Goal: Task Accomplishment & Management: Use online tool/utility

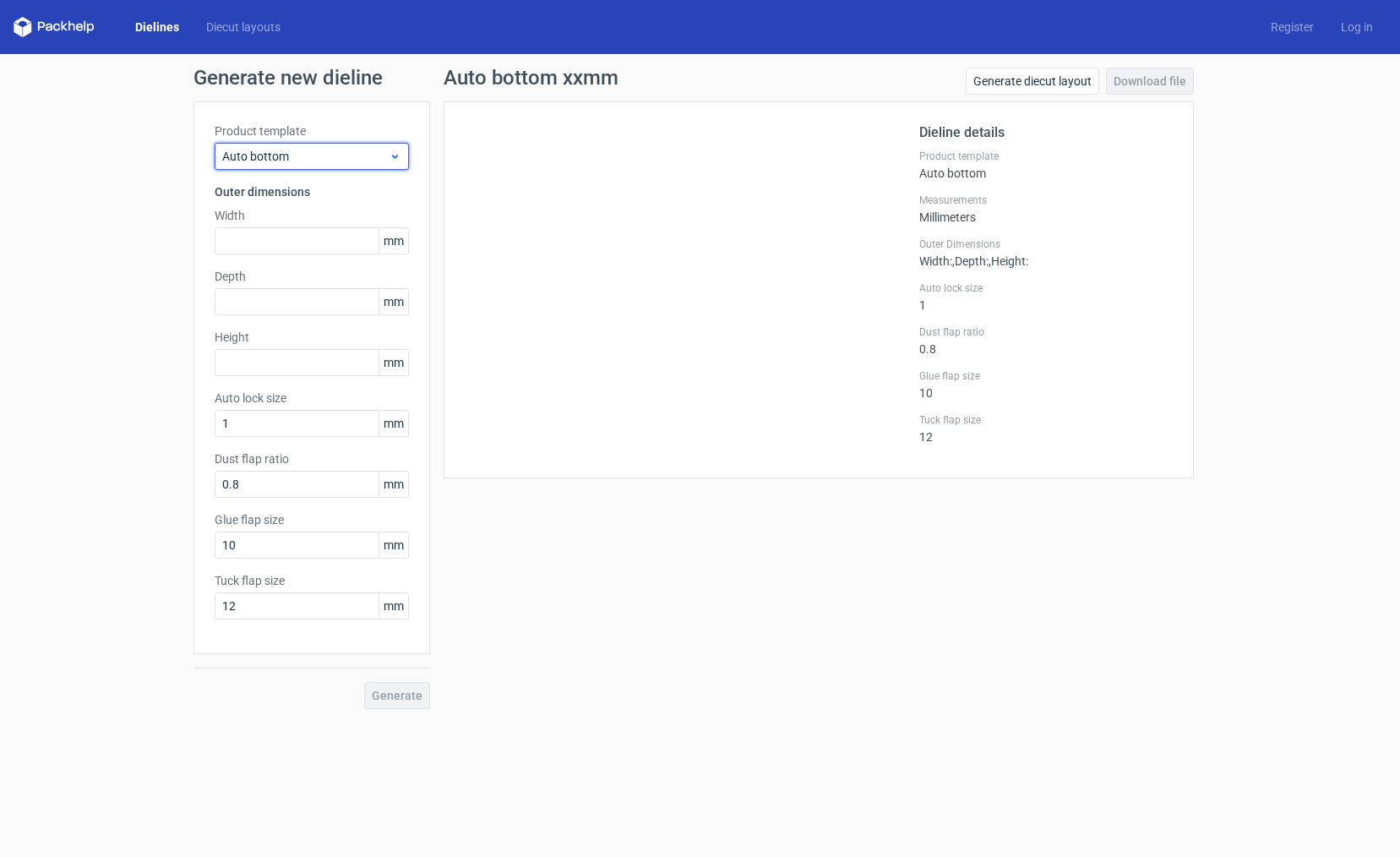
click at [391, 155] on icon at bounding box center [395, 155] width 12 height 13
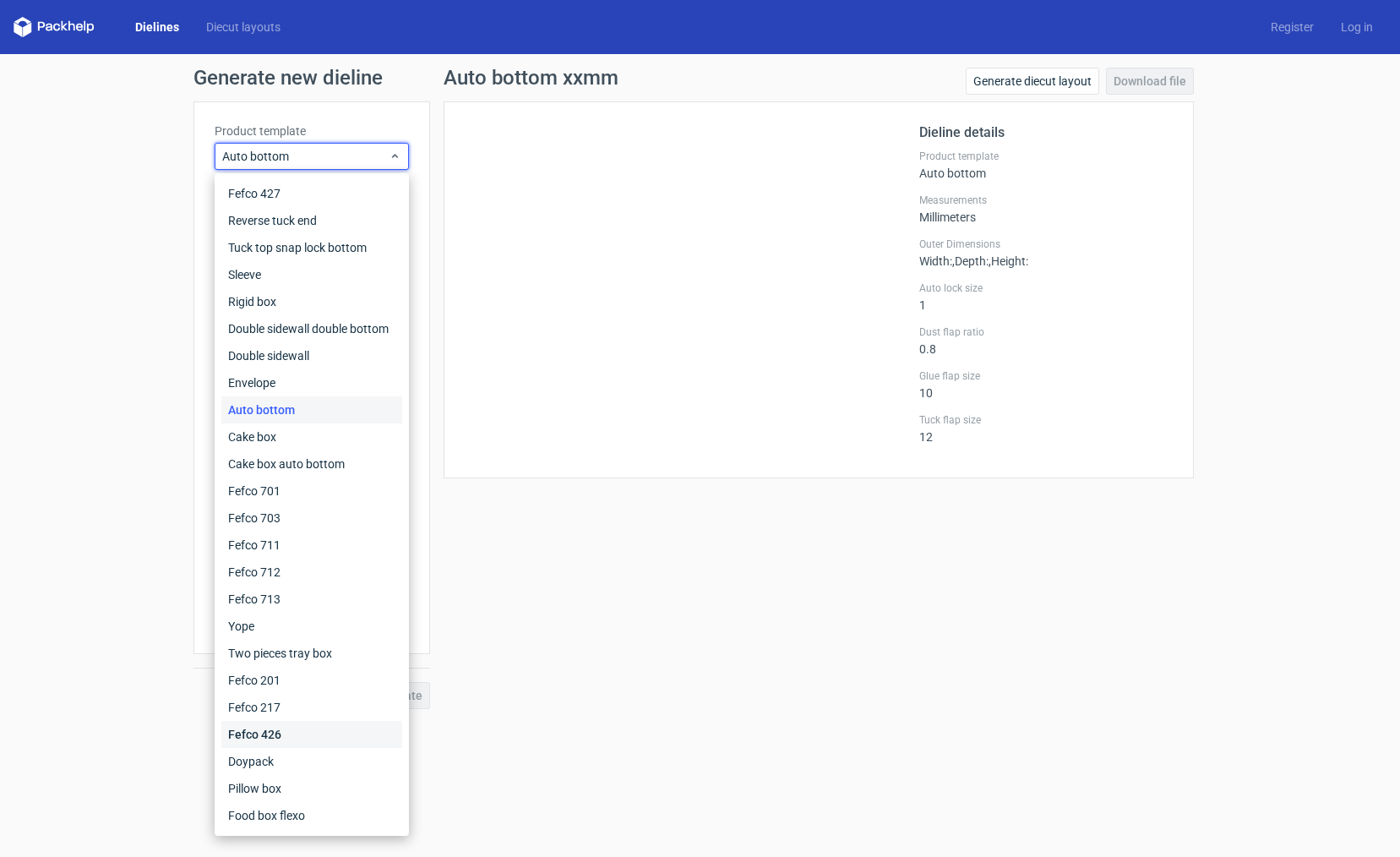
click at [277, 732] on div "Fefco 426" at bounding box center [312, 734] width 181 height 27
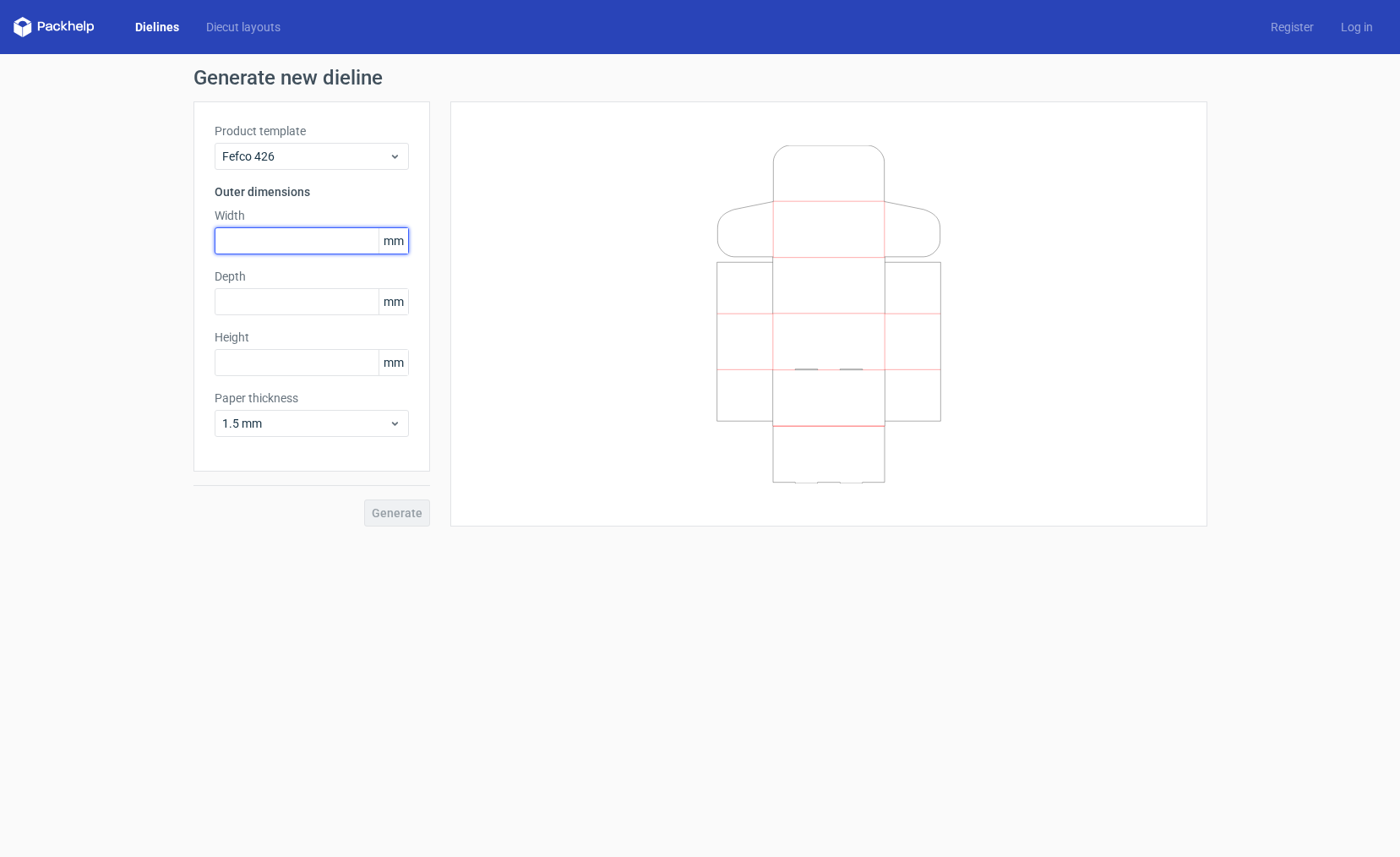
click at [241, 250] on input "text" at bounding box center [312, 241] width 194 height 27
type input "120"
click at [405, 514] on span "Generate" at bounding box center [398, 513] width 51 height 11
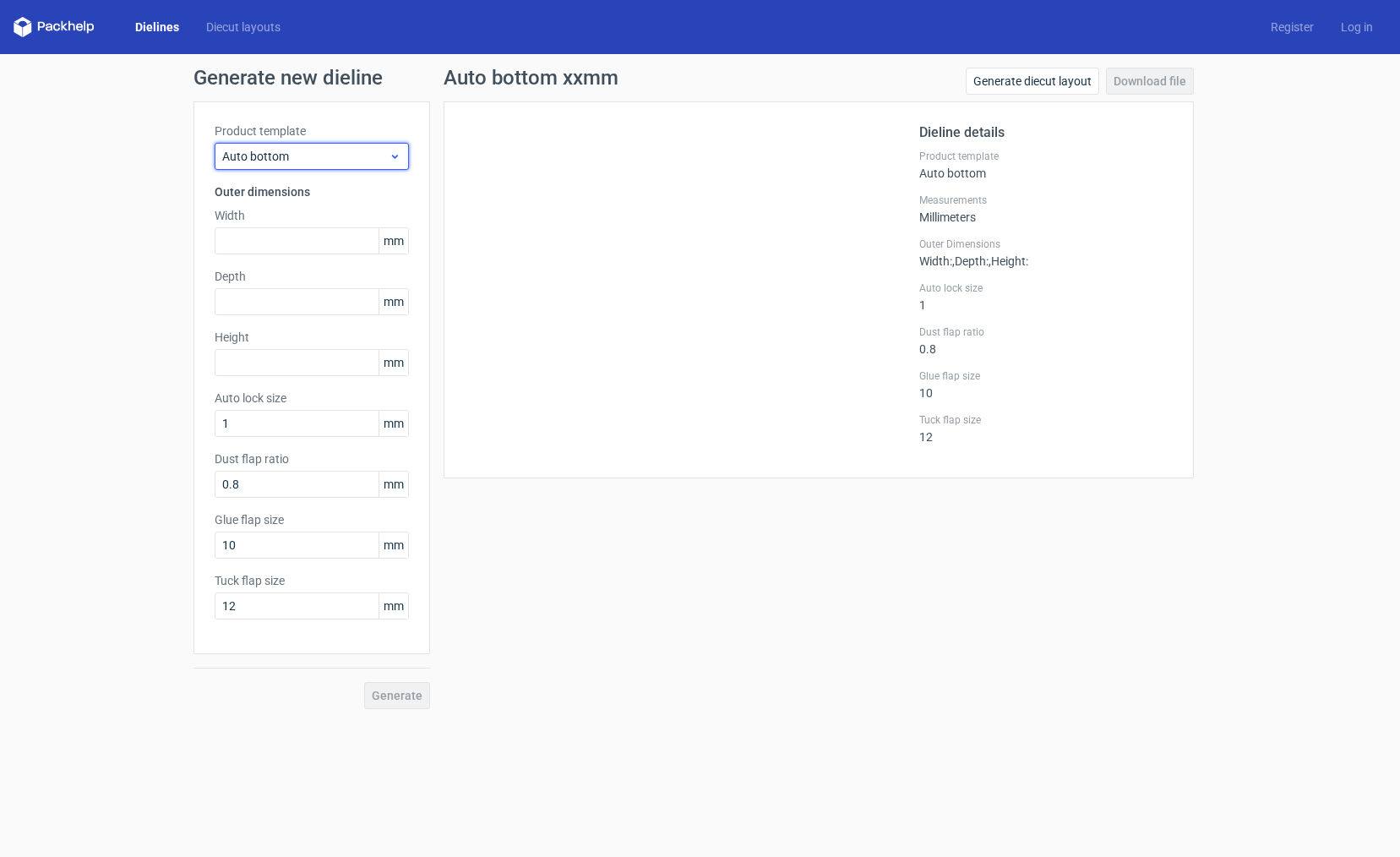
click at [276, 154] on span "Auto bottom" at bounding box center [305, 155] width 167 height 17
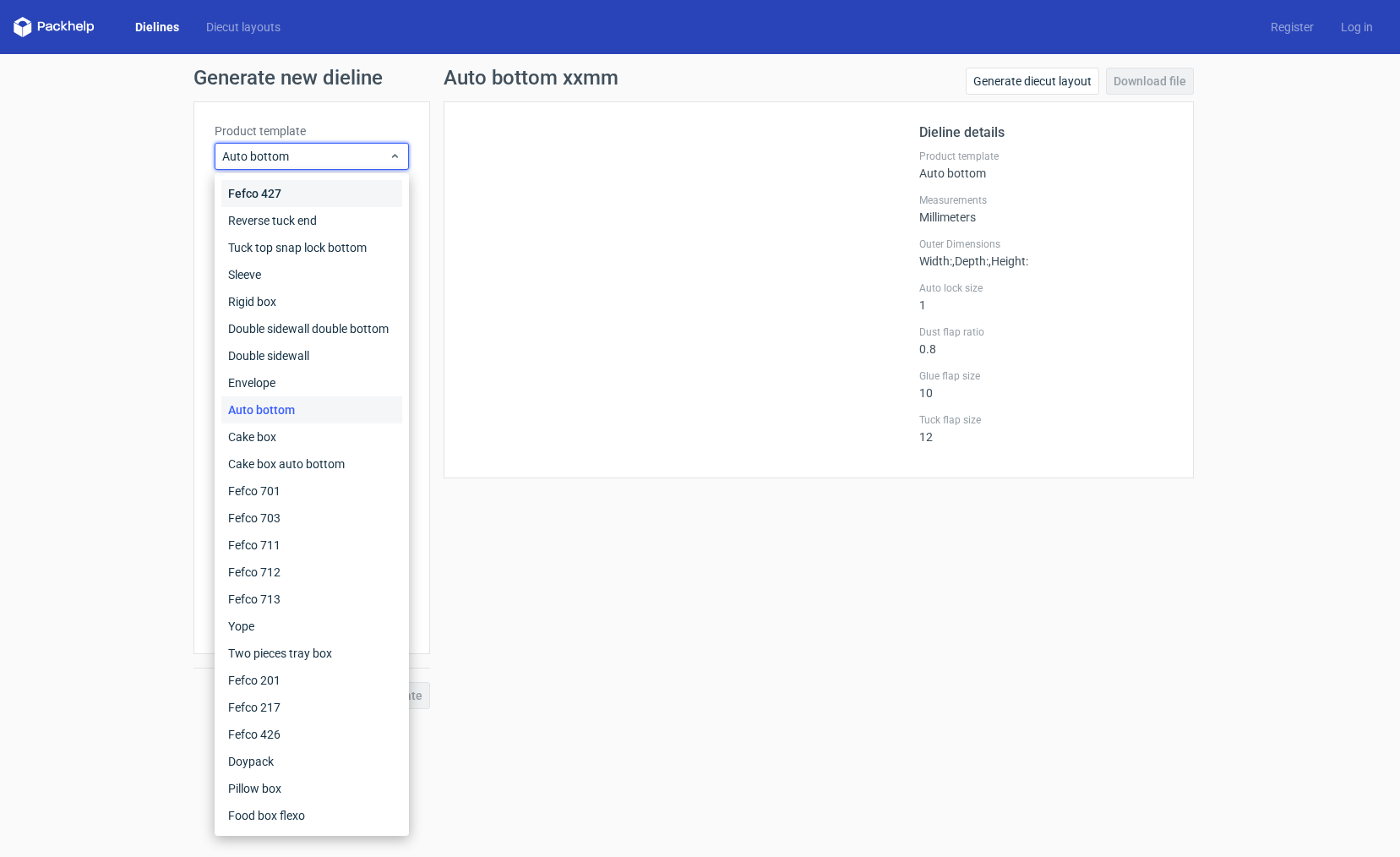
click at [265, 194] on div "Fefco 427" at bounding box center [312, 193] width 181 height 27
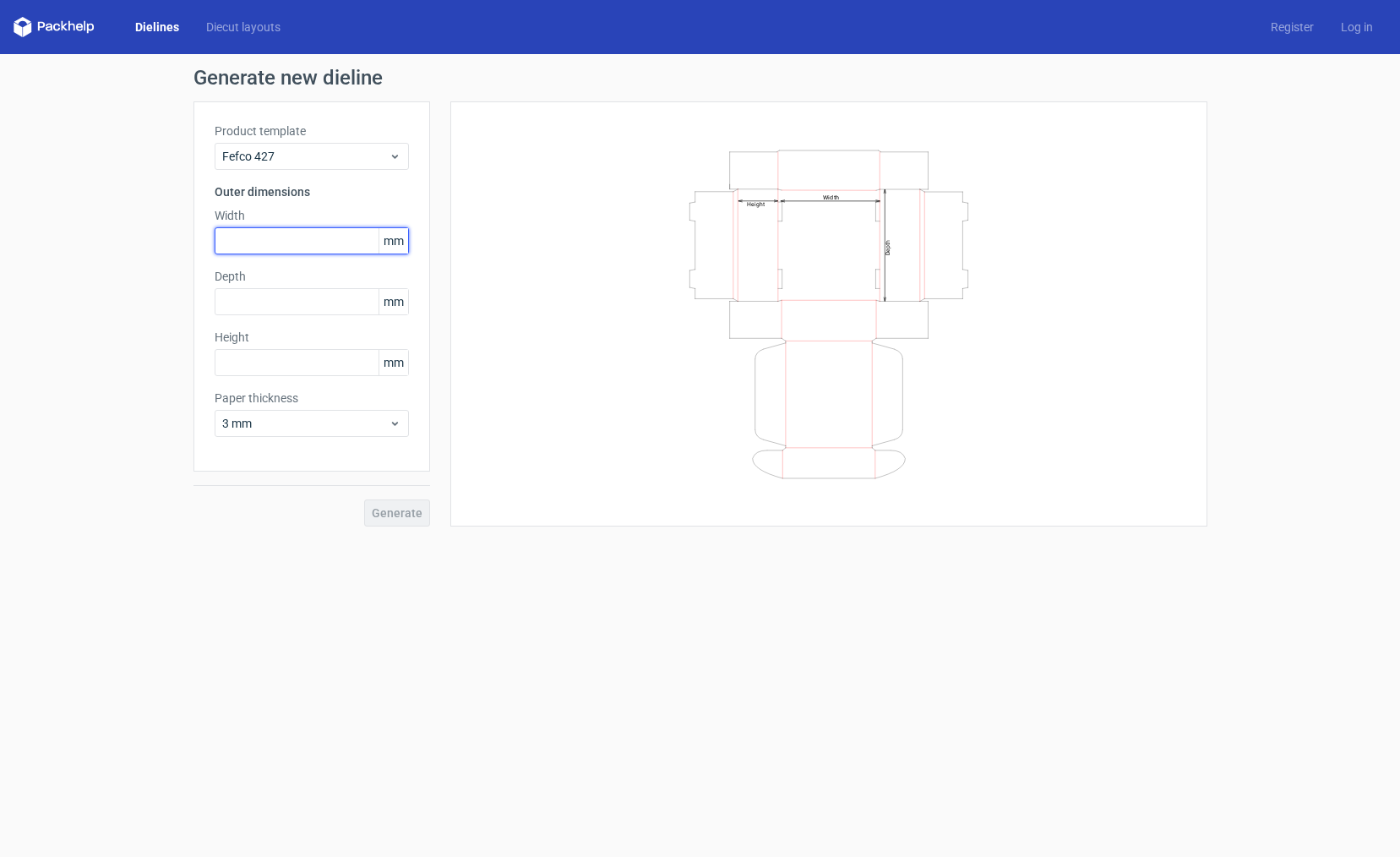
click at [278, 245] on input "text" at bounding box center [312, 241] width 194 height 27
type input "120"
click at [401, 512] on span "Generate" at bounding box center [398, 513] width 51 height 11
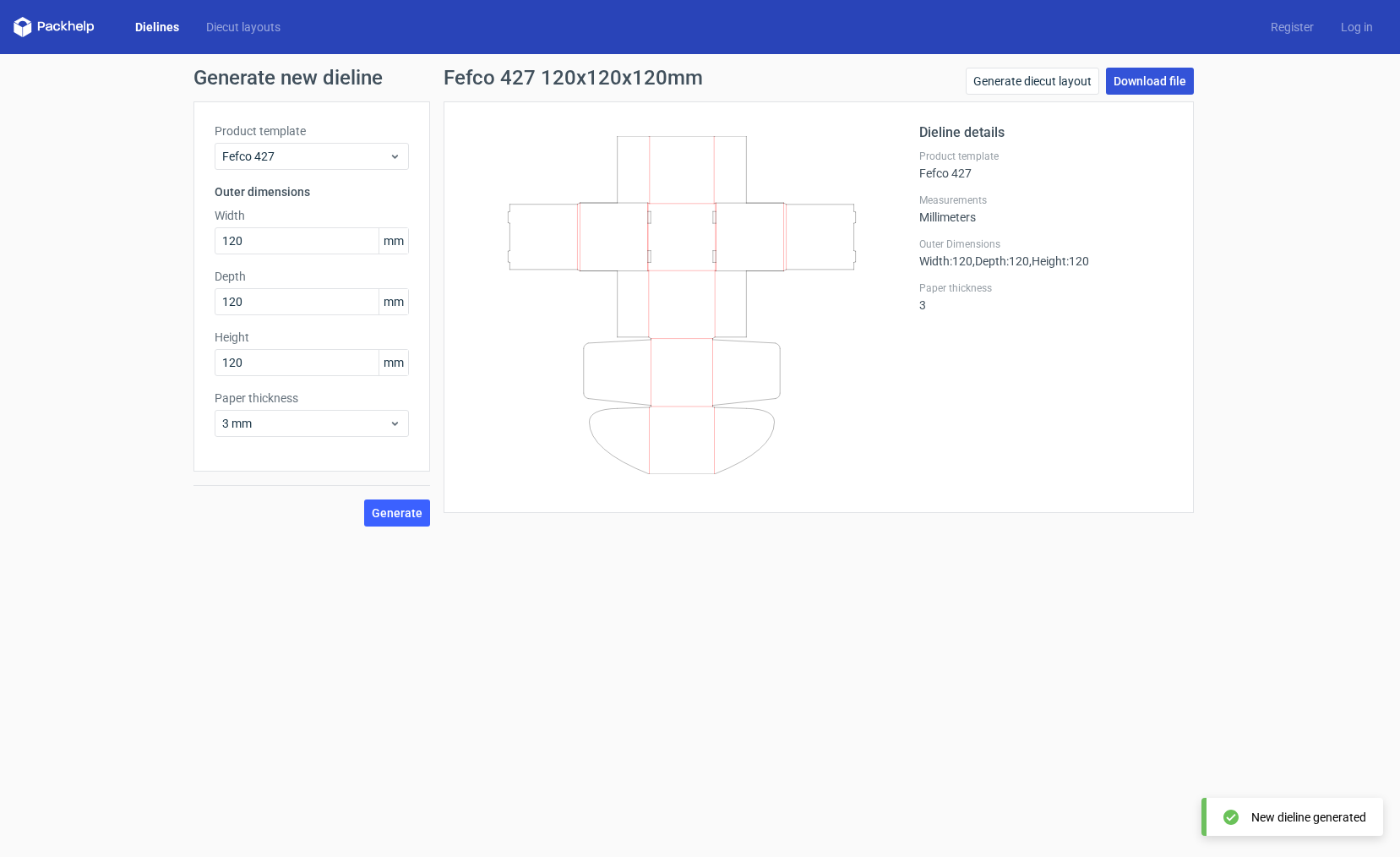
click at [1140, 76] on link "Download file" at bounding box center [1150, 81] width 88 height 27
